Goal: Task Accomplishment & Management: Manage account settings

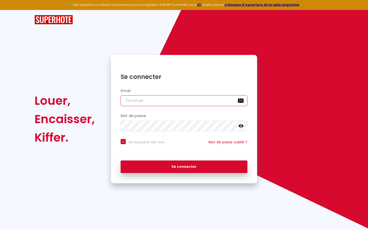
type input "s"
checkbox input "true"
type input "su"
checkbox input "true"
type input "sup"
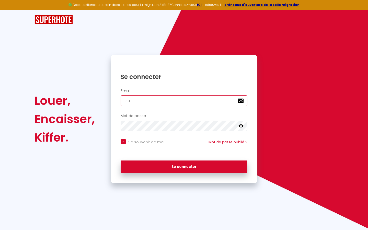
checkbox input "true"
type input "supe"
checkbox input "true"
type input "super"
checkbox input "true"
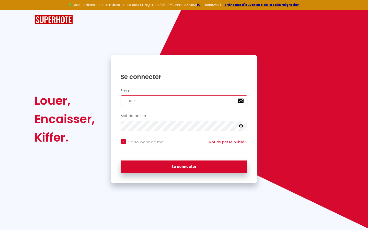
type input "superb"
checkbox input "true"
type input "superbo"
checkbox input "true"
type input "superbor"
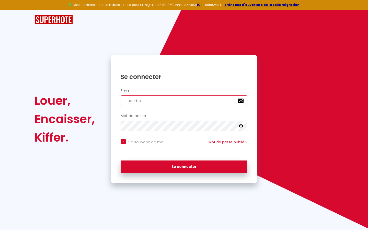
checkbox input "true"
type input "superbord"
checkbox input "true"
type input "superborde"
checkbox input "true"
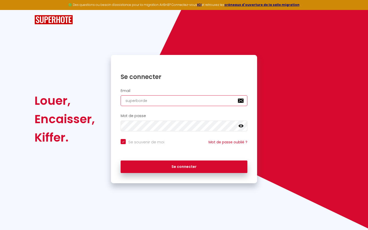
type input "superbordea"
checkbox input "true"
type input "superbordeau"
checkbox input "true"
type input "superbordeaux"
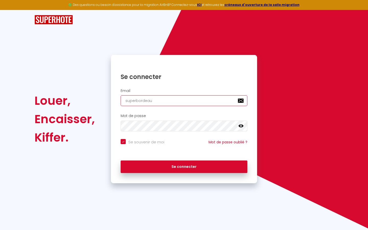
checkbox input "true"
type input "superbordeaux@"
checkbox input "true"
type input "superbordeaux@g"
checkbox input "true"
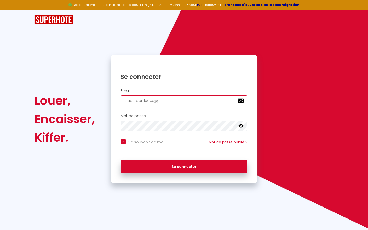
type input "superbordeaux@gm"
checkbox input "true"
type input "superbordeaux@gma"
checkbox input "true"
type input "superbordeaux@gmai"
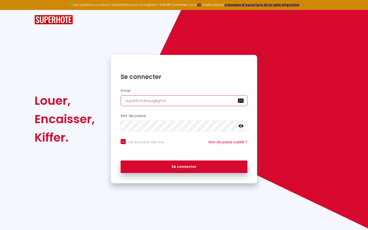
checkbox input "true"
type input "[EMAIL_ADDRESS]"
checkbox input "true"
type input "[EMAIL_ADDRESS]."
checkbox input "true"
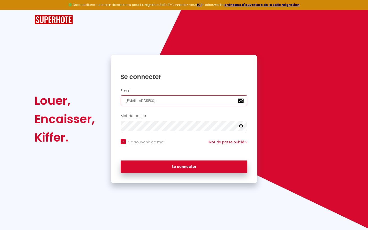
type input "superbordeaux@gmail.c"
checkbox input "true"
type input "[EMAIL_ADDRESS][DOMAIN_NAME]"
checkbox input "true"
type input "[EMAIL_ADDRESS][DOMAIN_NAME]"
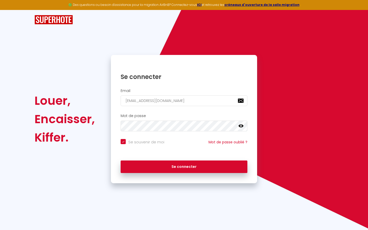
checkbox input "true"
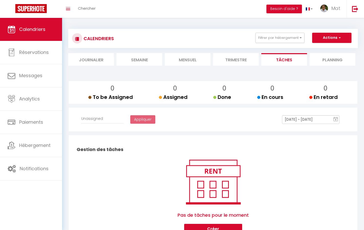
select select
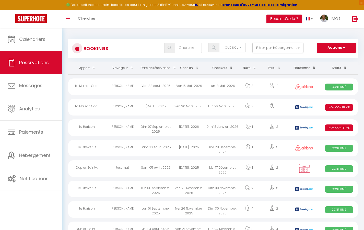
select select "message"
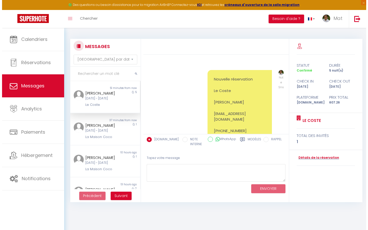
scroll to position [1971, 0]
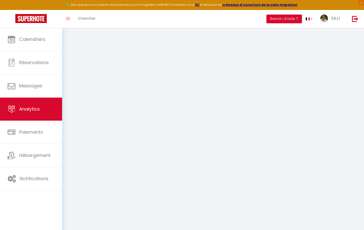
select select "2025"
select select "9"
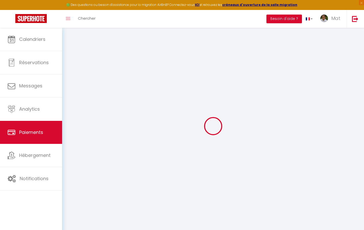
select select "2"
select select "0"
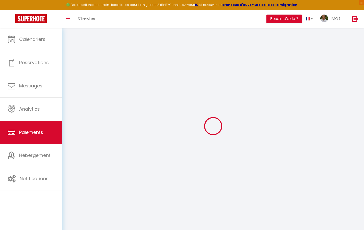
select select "0"
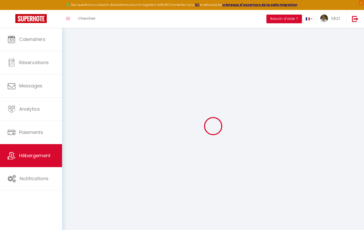
checkbox input "true"
checkbox input "false"
select select "17:00"
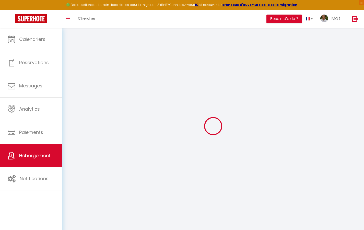
select select "23:30"
select select "10:00"
select select "30"
select select "120"
checkbox input "true"
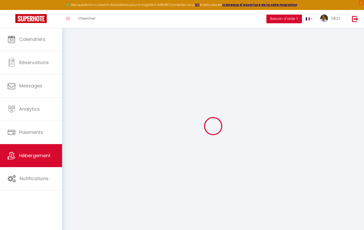
checkbox input "true"
checkbox input "false"
checkbox input "true"
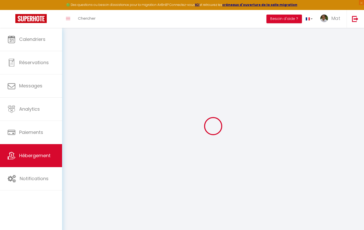
checkbox input "true"
checkbox input "false"
